Goal: Transaction & Acquisition: Book appointment/travel/reservation

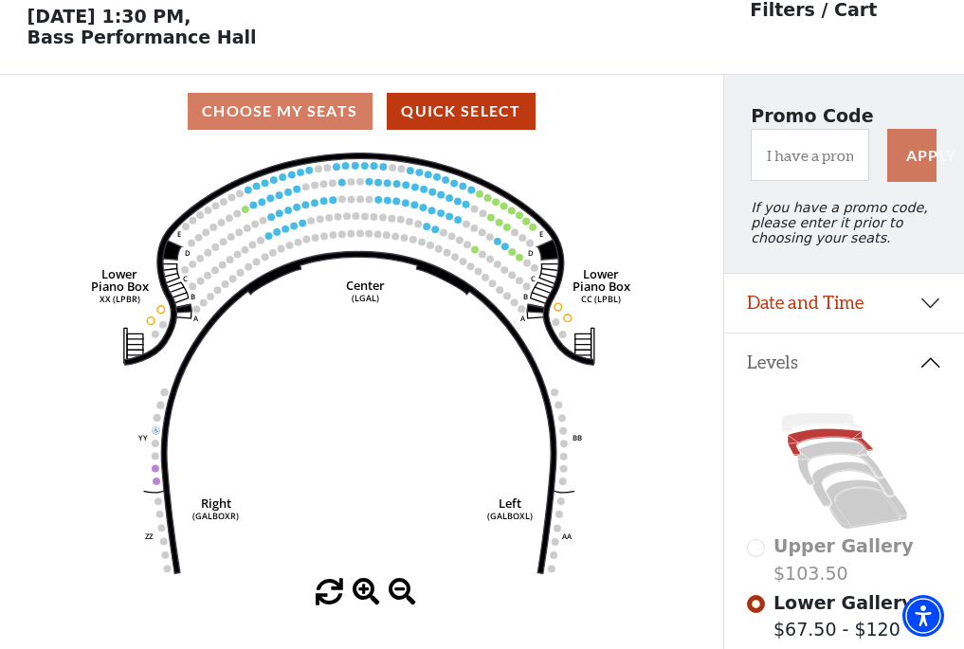
scroll to position [88, 0]
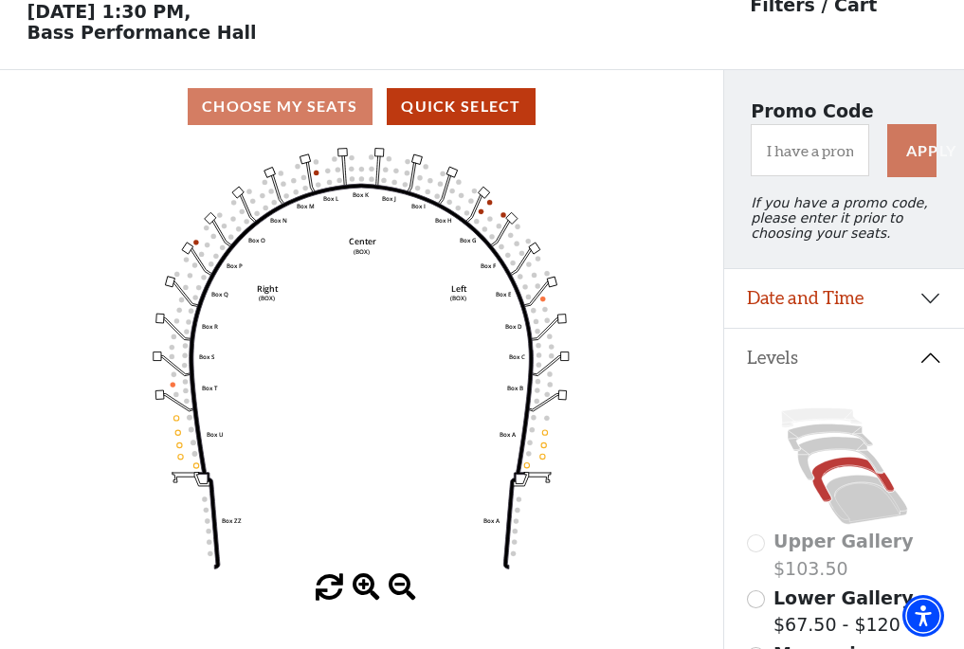
scroll to position [88, 0]
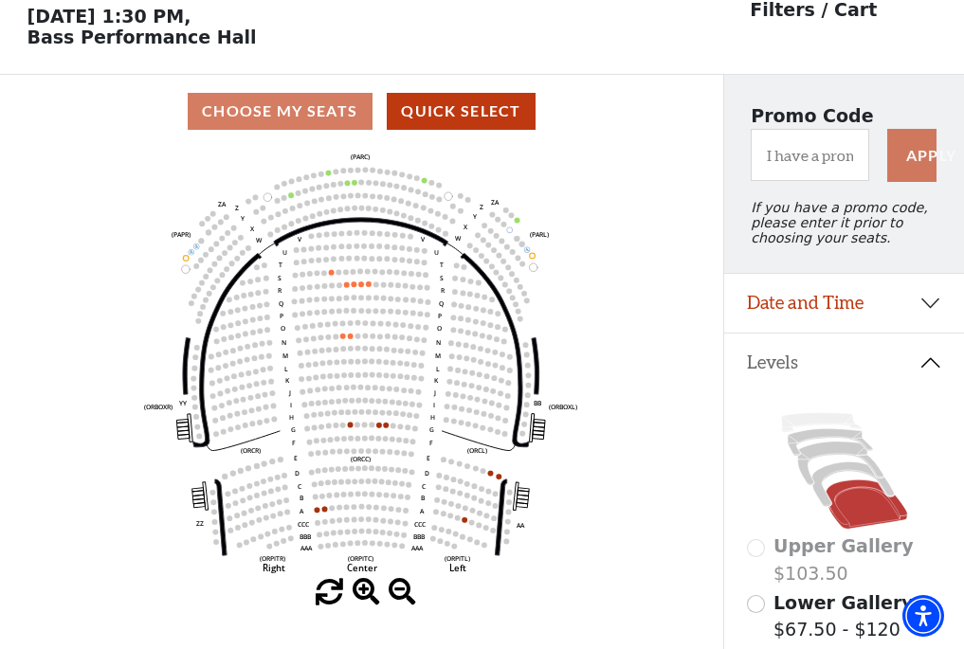
scroll to position [88, 0]
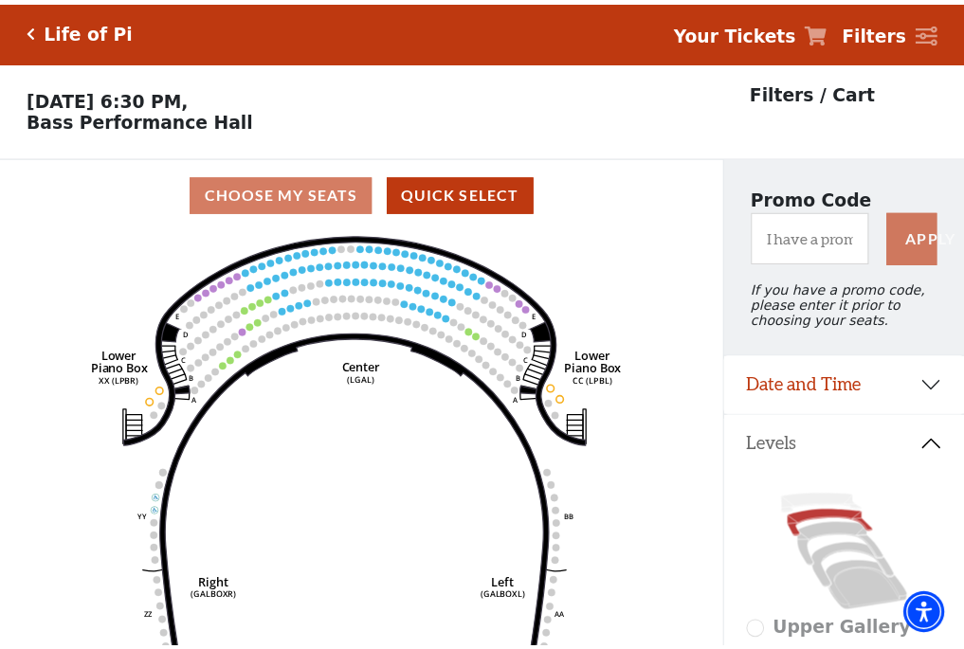
scroll to position [88, 0]
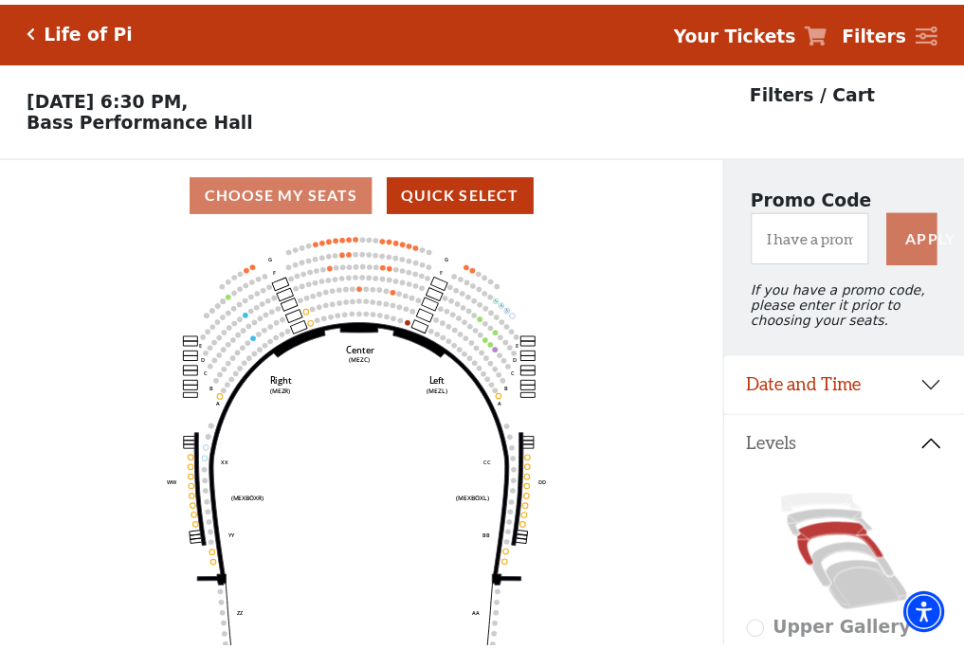
scroll to position [88, 0]
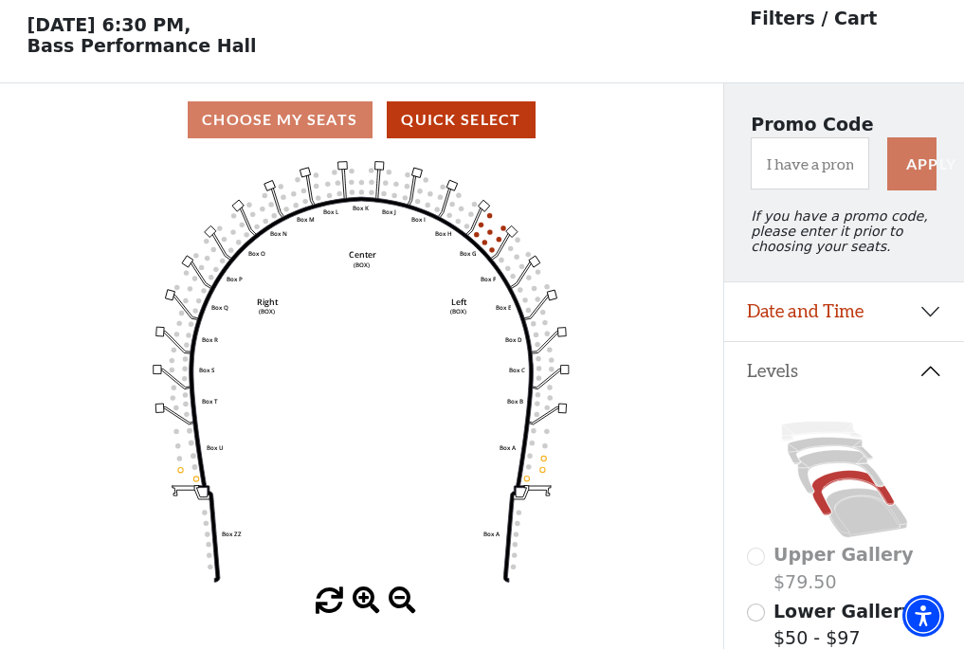
scroll to position [88, 0]
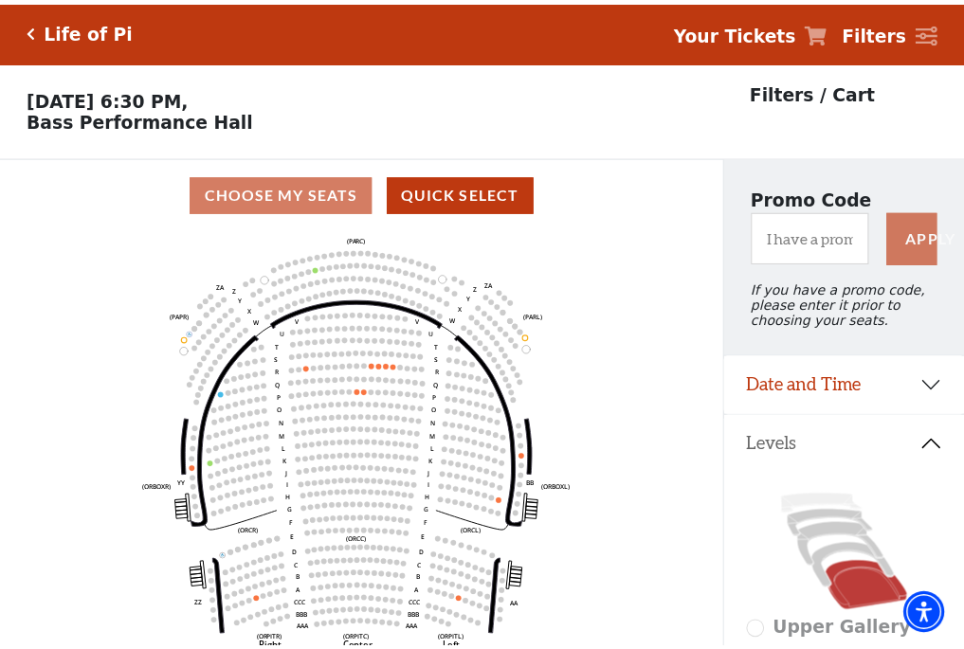
scroll to position [88, 0]
